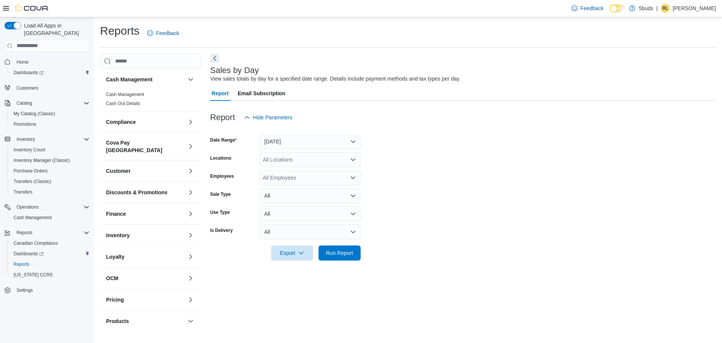
click at [279, 156] on div "All Locations" at bounding box center [310, 159] width 101 height 15
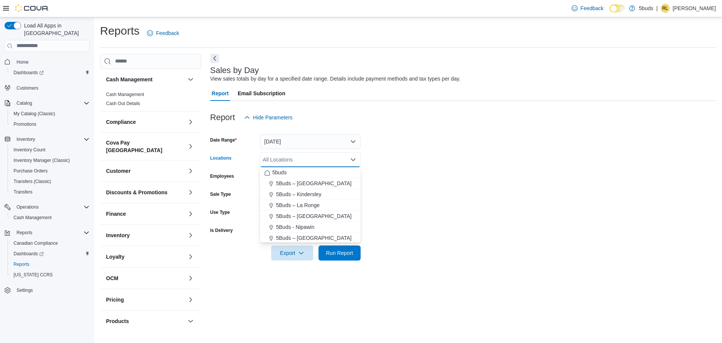
click at [407, 82] on div "View sales totals by day for a specified date range. Details include payment me…" at bounding box center [335, 79] width 251 height 8
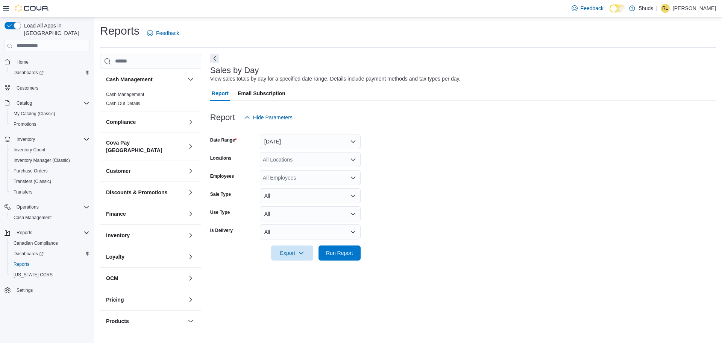
click at [131, 101] on link "Cash Out Details" at bounding box center [123, 103] width 34 height 5
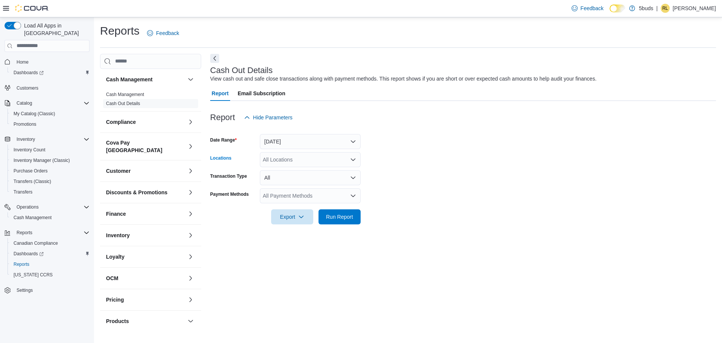
click at [293, 161] on div "All Locations" at bounding box center [310, 159] width 101 height 15
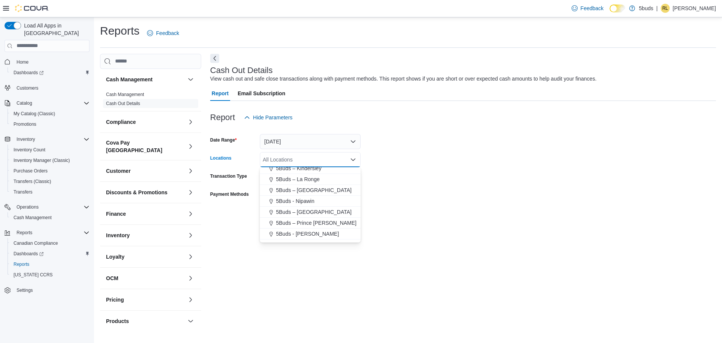
scroll to position [56, 0]
click at [302, 217] on span "5Buds – [PERSON_NAME]" at bounding box center [308, 215] width 64 height 8
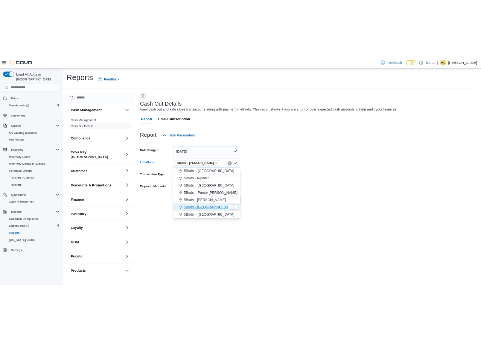
scroll to position [45, 0]
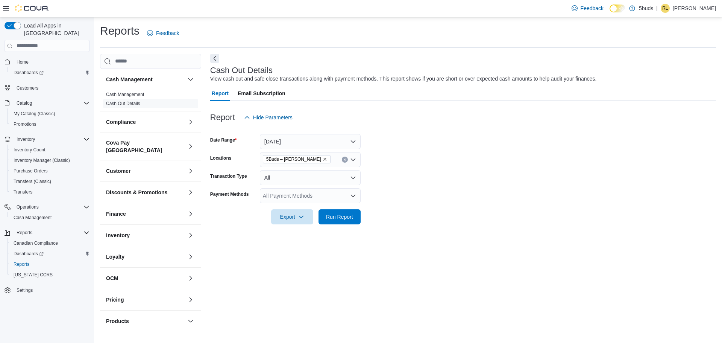
drag, startPoint x: 439, startPoint y: 185, endPoint x: 421, endPoint y: 51, distance: 135.1
click at [439, 179] on form "Date Range [DATE] Locations 5Buds – [PERSON_NAME] Transaction Type All Payment …" at bounding box center [463, 174] width 506 height 99
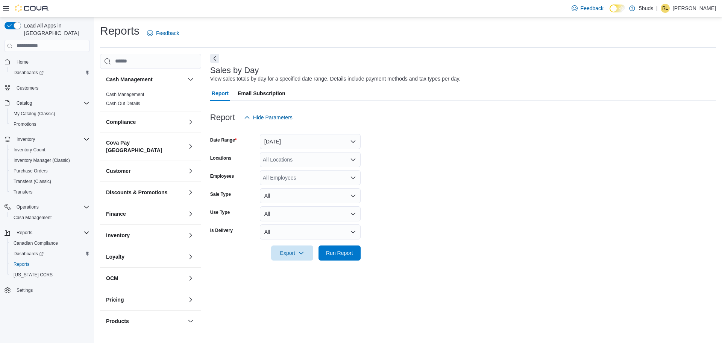
click at [278, 164] on div "All Locations" at bounding box center [310, 159] width 101 height 15
click at [476, 156] on form "Date Range Yesterday Locations All Locations Employees All Employees Sale Type …" at bounding box center [463, 192] width 506 height 135
click at [337, 156] on div "All Locations" at bounding box center [310, 159] width 101 height 15
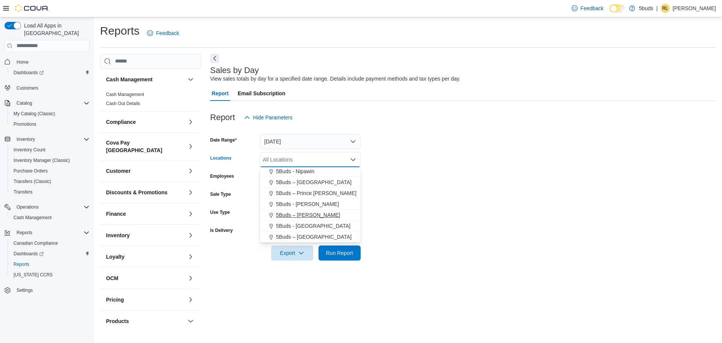
click at [311, 210] on button "5Buds – [PERSON_NAME]" at bounding box center [310, 215] width 101 height 11
click at [465, 154] on form "Date Range Yesterday Locations 5Buds – Warman Combo box. Selected. 5Buds – Warm…" at bounding box center [463, 192] width 506 height 135
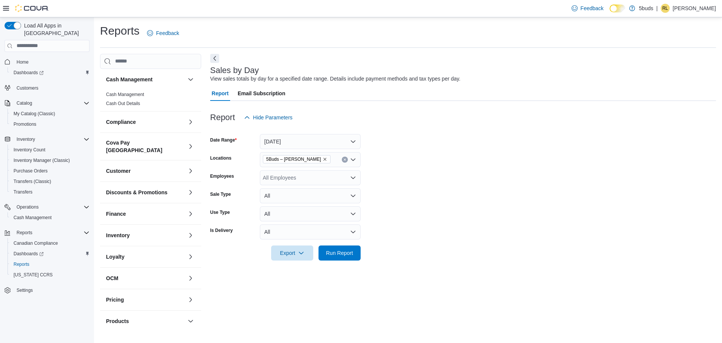
click at [346, 176] on div "All Employees" at bounding box center [310, 177] width 101 height 15
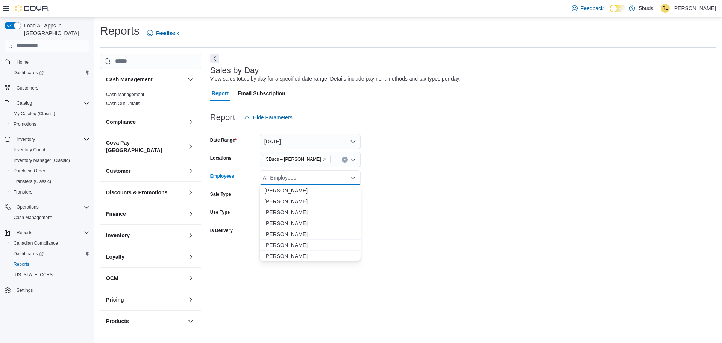
click at [437, 145] on form "Date Range Yesterday Locations 5Buds – Warman Employees All Employees Combo box…" at bounding box center [463, 192] width 506 height 135
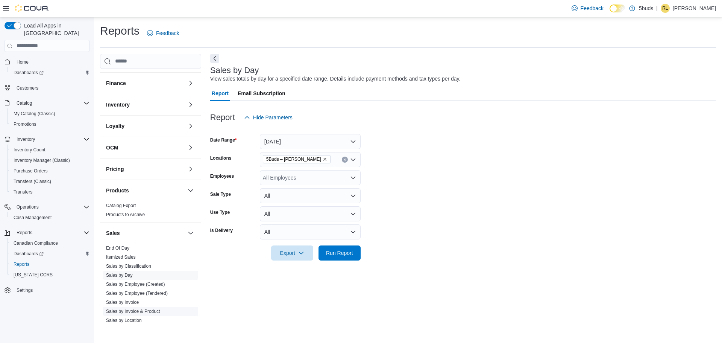
scroll to position [150, 0]
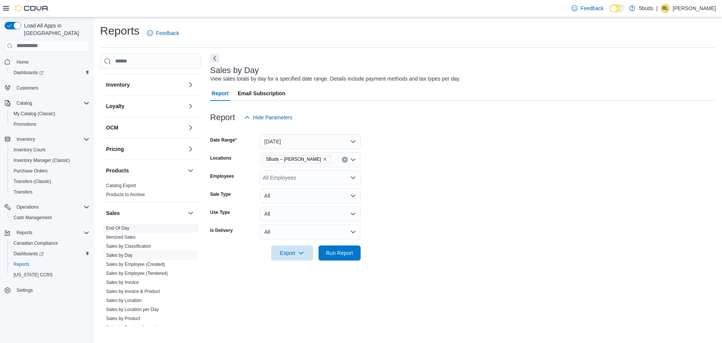
click at [131, 223] on span "End Of Day" at bounding box center [150, 227] width 95 height 9
click at [128, 225] on link "End Of Day" at bounding box center [117, 227] width 23 height 5
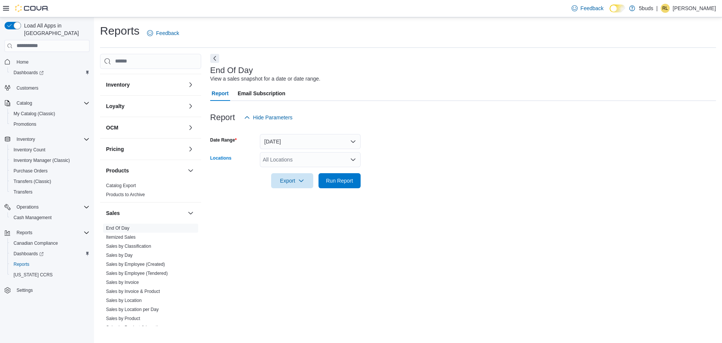
click at [322, 154] on div "All Locations" at bounding box center [310, 159] width 101 height 15
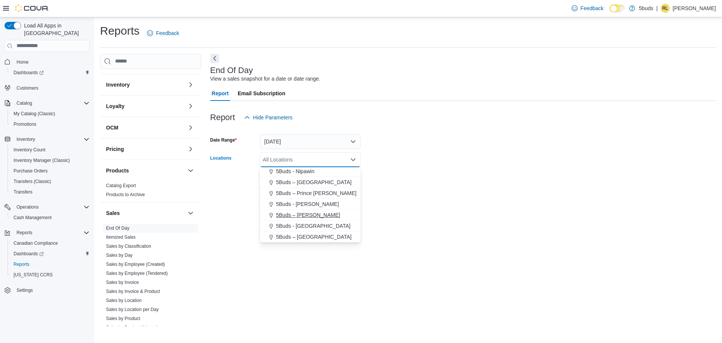
click at [301, 210] on button "5Buds – [PERSON_NAME]" at bounding box center [310, 215] width 101 height 11
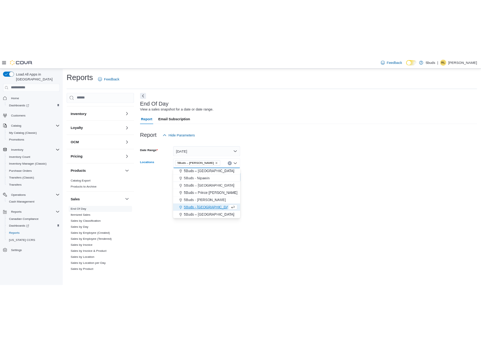
scroll to position [45, 0]
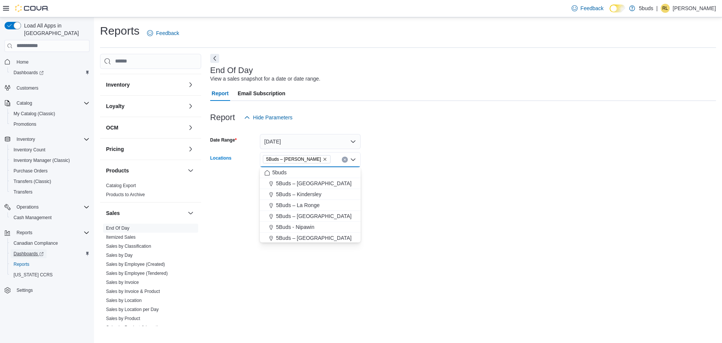
click at [28, 249] on span "Dashboards" at bounding box center [29, 253] width 30 height 9
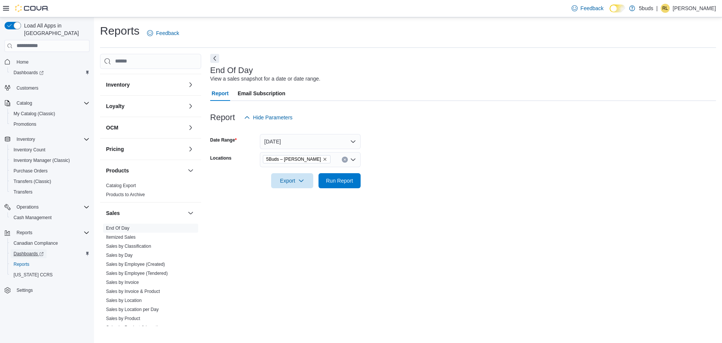
click at [35, 249] on span "Dashboards" at bounding box center [29, 253] width 30 height 9
